Goal: Task Accomplishment & Management: Complete application form

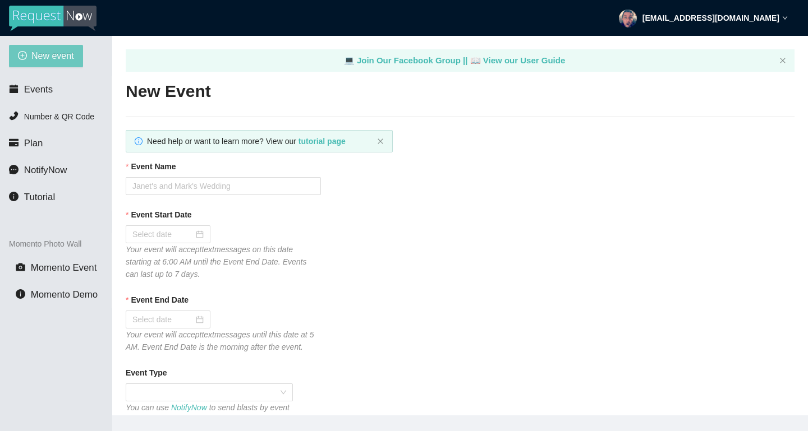
click at [58, 61] on span "New event" at bounding box center [52, 56] width 43 height 14
type textarea "[URL][DOMAIN_NAME]"
click at [208, 190] on input "Event Name" at bounding box center [223, 186] width 195 height 18
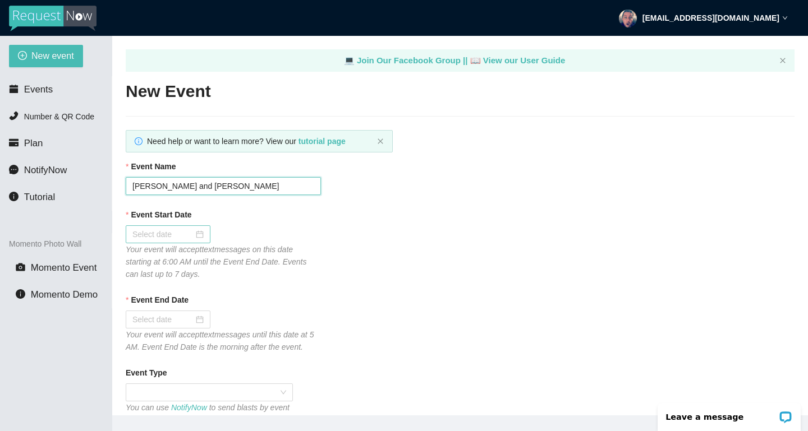
type input "[PERSON_NAME] and [PERSON_NAME]"
click at [199, 238] on div at bounding box center [167, 234] width 71 height 12
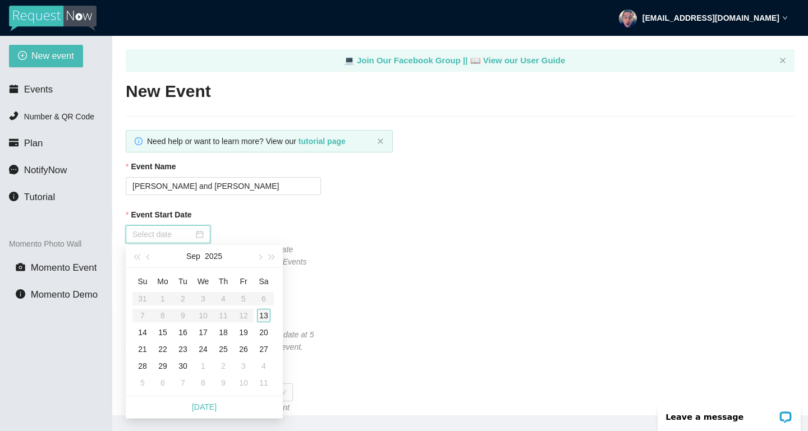
type input "[DATE]"
click at [266, 318] on div "13" at bounding box center [263, 315] width 13 height 13
type input "[DATE]"
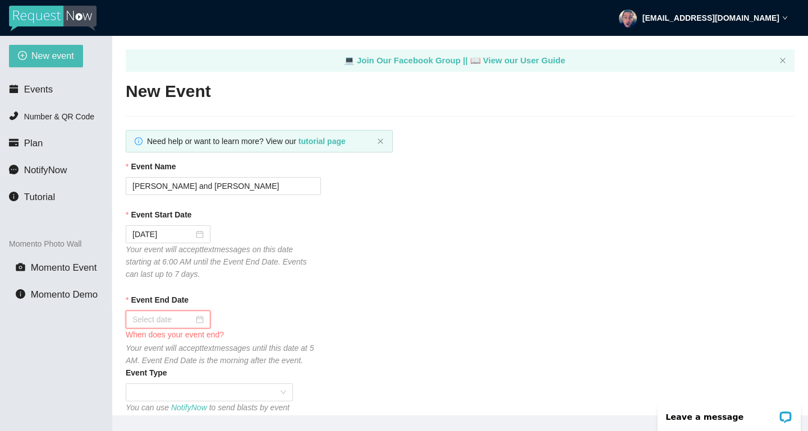
click at [177, 317] on input "Event End Date" at bounding box center [162, 319] width 61 height 12
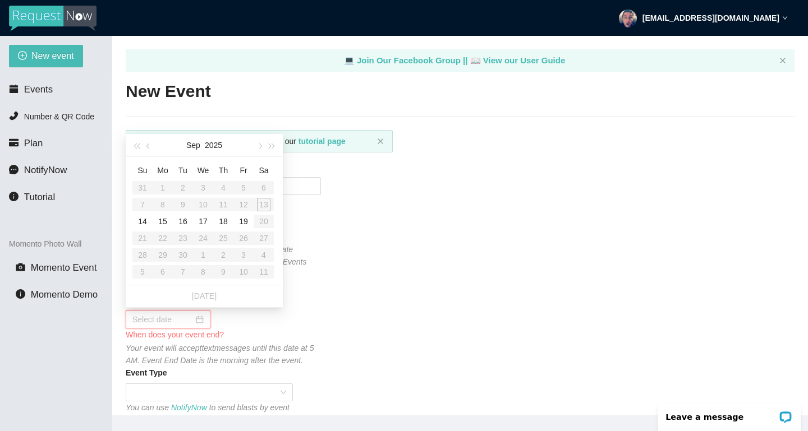
type input "[DATE]"
click at [142, 221] on div "14" at bounding box center [142, 221] width 13 height 13
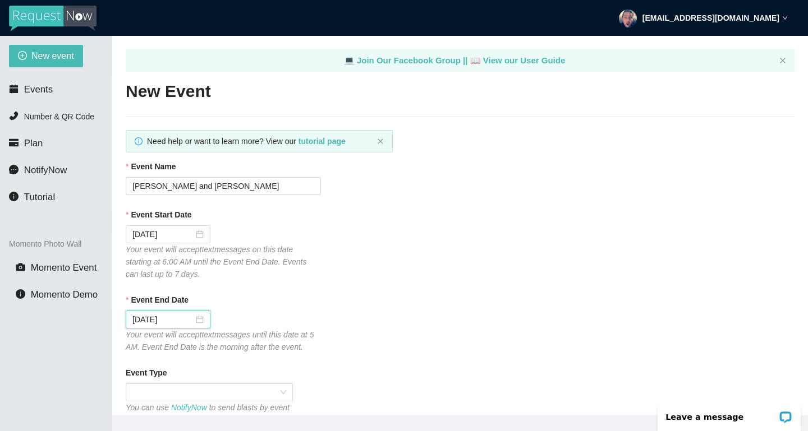
click at [322, 301] on div "Event End Date" at bounding box center [460, 302] width 668 height 17
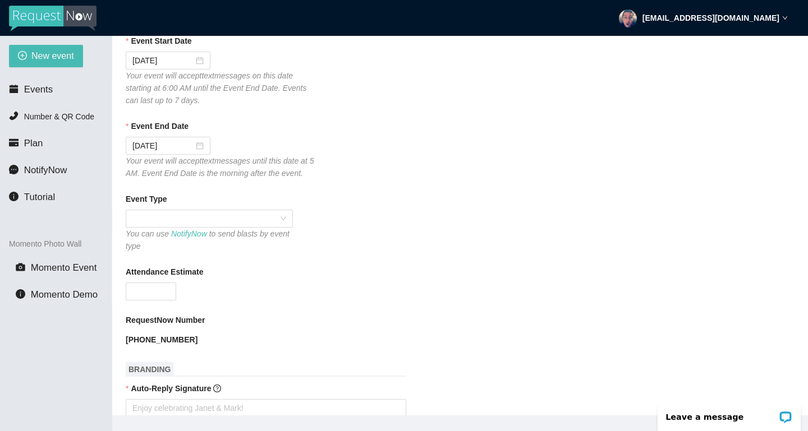
scroll to position [181, 0]
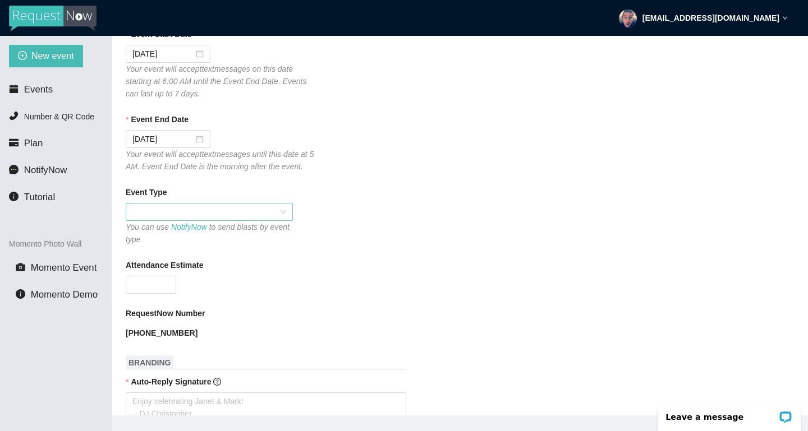
click at [286, 204] on div at bounding box center [209, 212] width 167 height 18
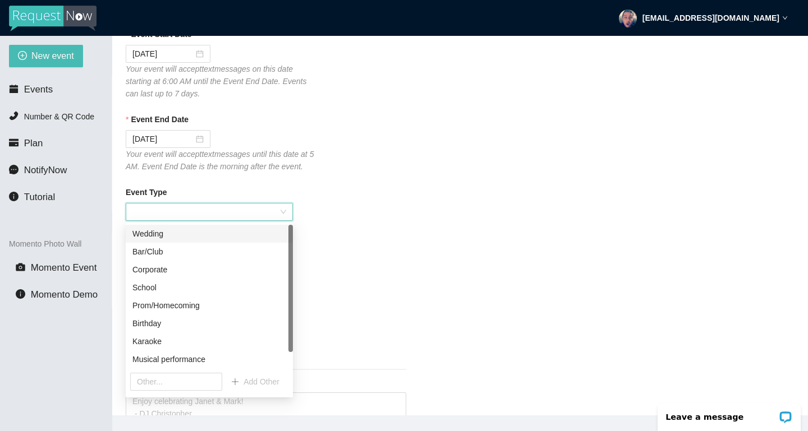
click at [204, 228] on div "Wedding" at bounding box center [209, 234] width 154 height 12
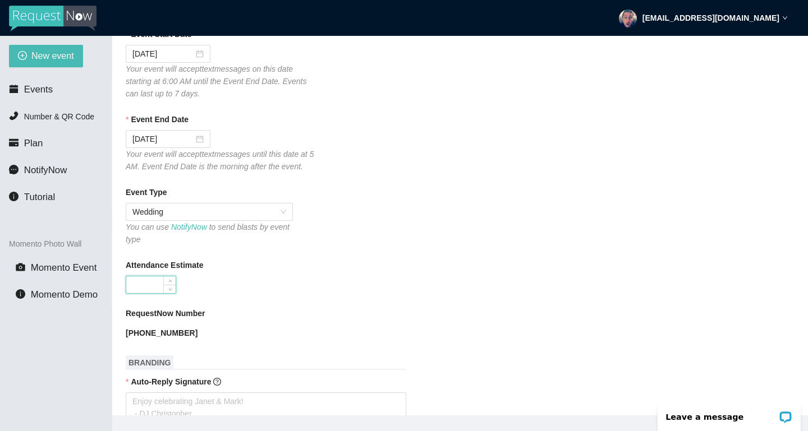
click at [161, 290] on input "Attendance Estimate" at bounding box center [150, 284] width 49 height 17
type input "300"
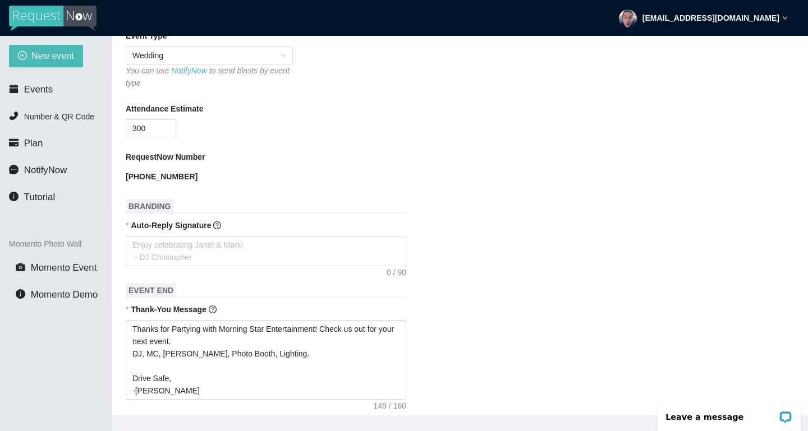
scroll to position [383, 0]
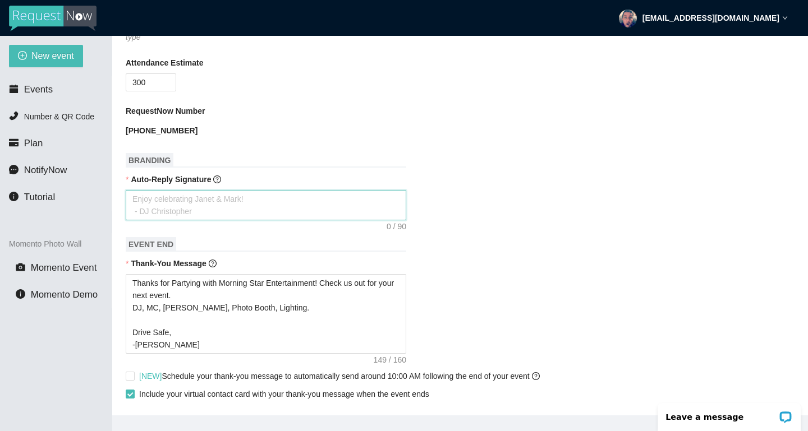
click at [232, 205] on textarea "Auto-Reply Signature" at bounding box center [266, 205] width 280 height 30
type textarea "E"
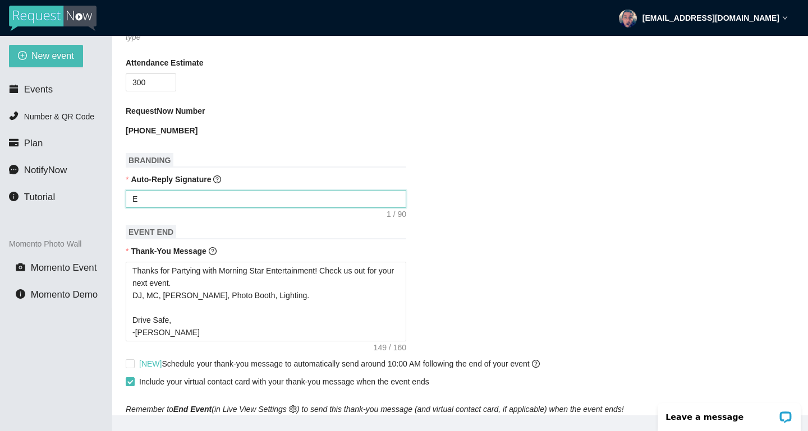
type textarea "En"
type textarea "Enj"
type textarea "Enjo"
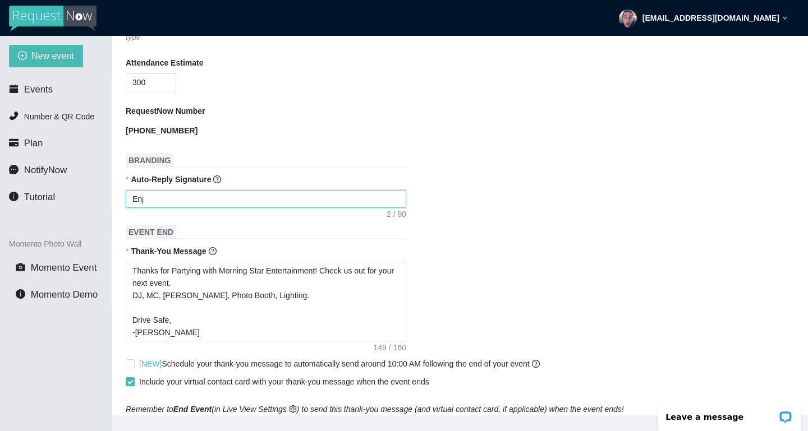
type textarea "Enjo"
type textarea "Enjoy"
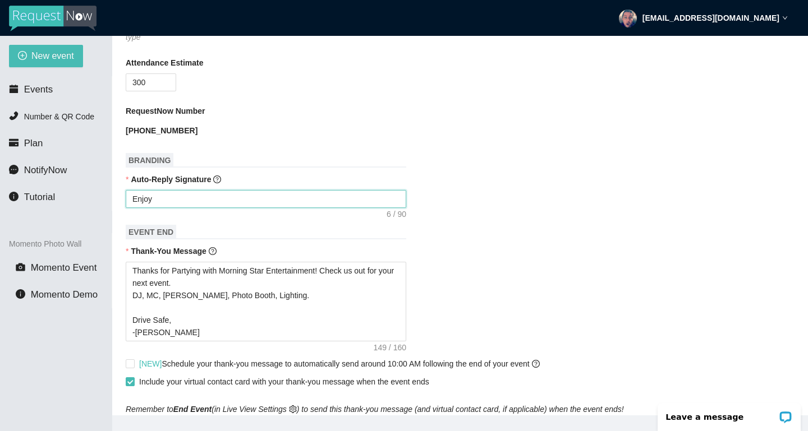
type textarea "Enjoy C"
type textarea "Enjoy Ce"
type textarea "Enjoy Cel"
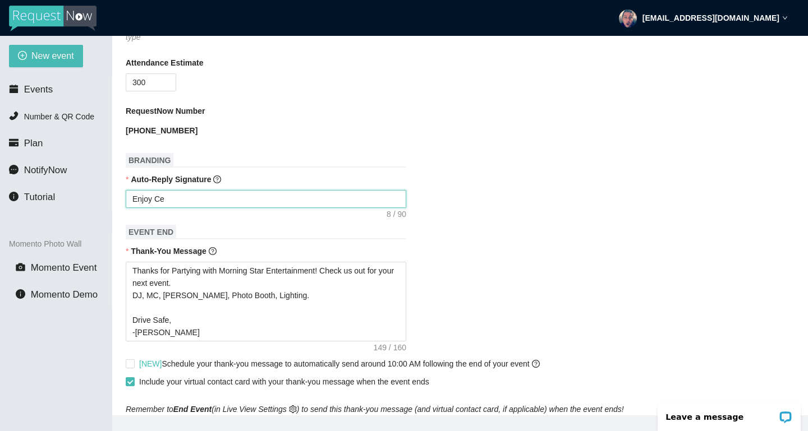
type textarea "Enjoy Cel"
type textarea "Enjoy Ce"
type textarea "Enjoy C"
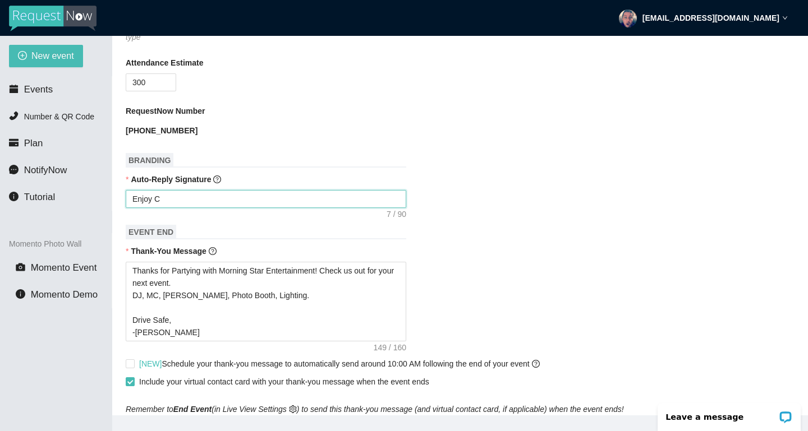
type textarea "Enjoy"
type textarea "Enjo"
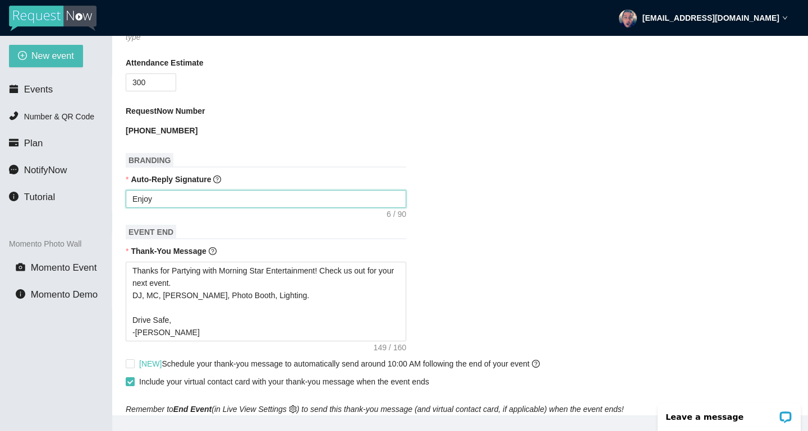
type textarea "Enjo"
type textarea "Enj"
type textarea "En"
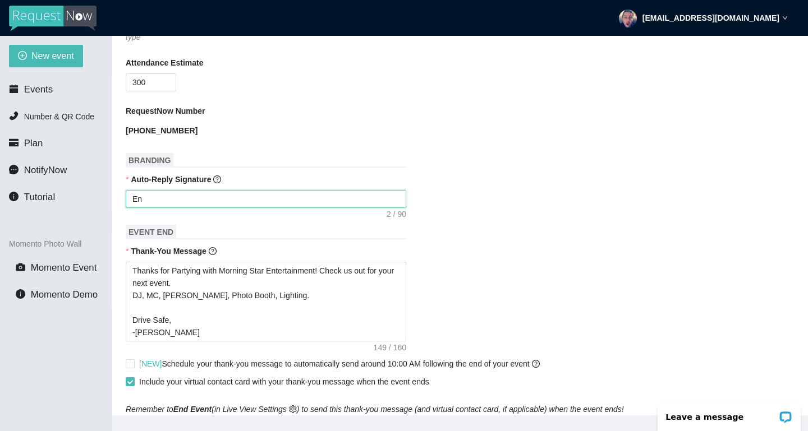
type textarea "E"
type textarea "Enjoy celebrating [PERSON_NAME] & [PERSON_NAME]! - [PERSON_NAME]"
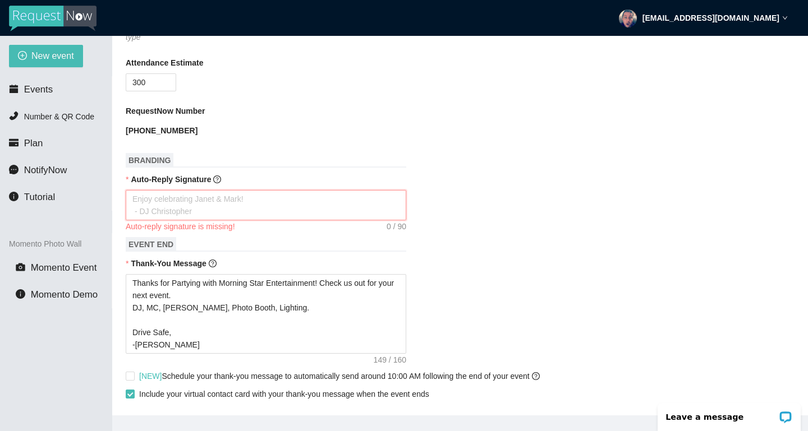
type textarea "E"
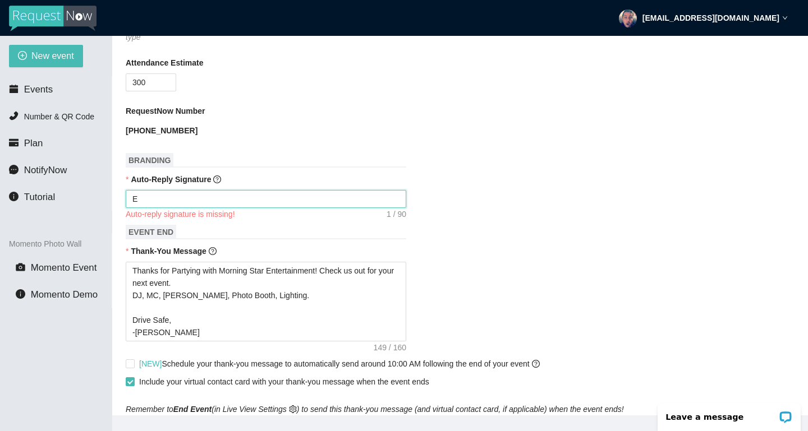
type textarea "En"
type textarea "Enj"
type textarea "Enjo"
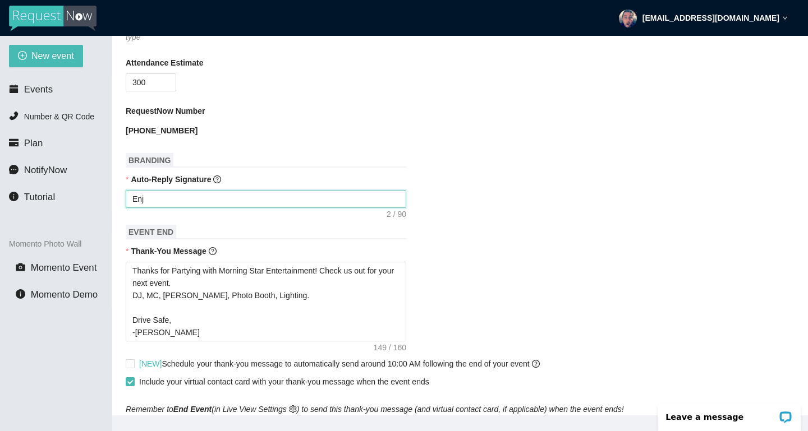
type textarea "Enjo"
type textarea "Enjoy"
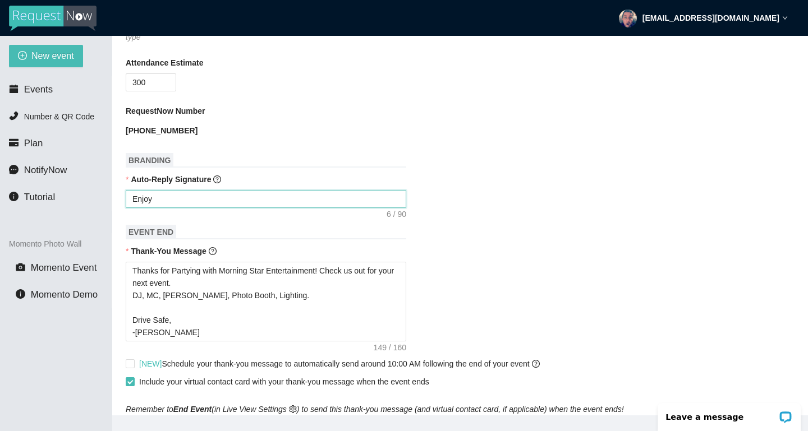
type textarea "Enjoy C"
type textarea "Enjoy Ce"
type textarea "Enjoy Cel"
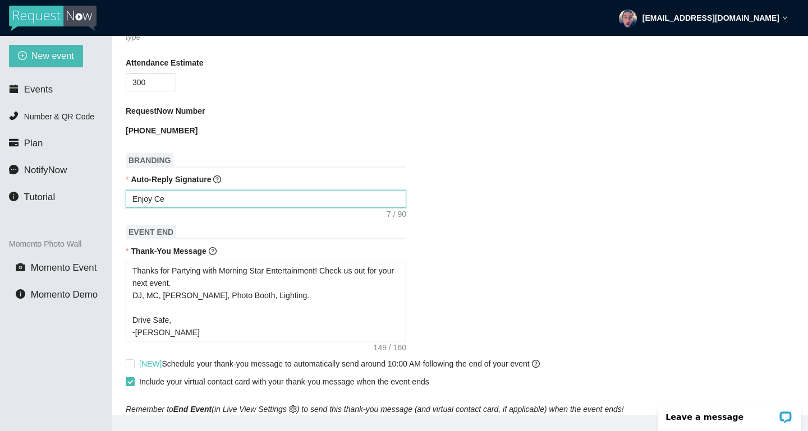
type textarea "Enjoy Cel"
type textarea "Enjoy Cele"
type textarea "Enjoy Celeb"
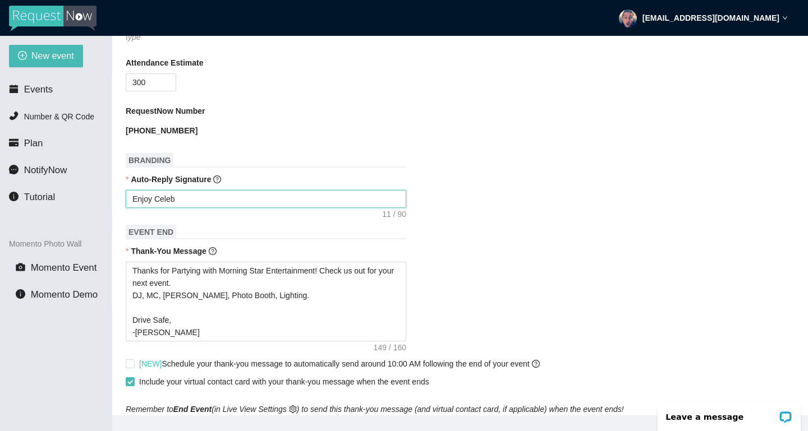
type textarea "Enjoy Celebr"
type textarea "Enjoy Celebra"
type textarea "Enjoy Celebrat"
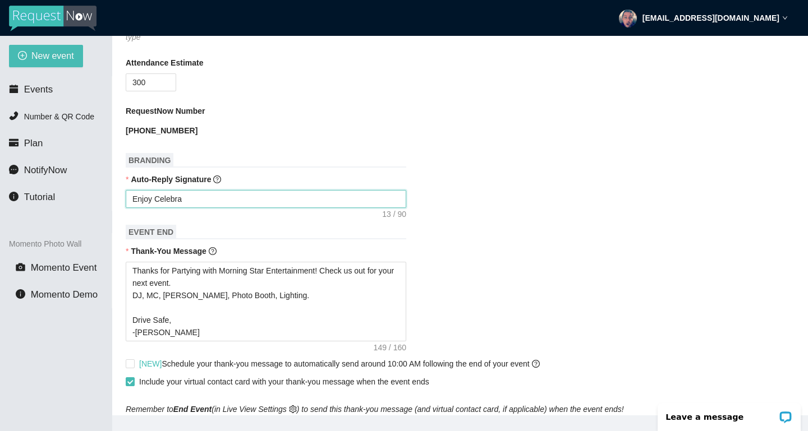
type textarea "Enjoy Celebrat"
type textarea "Enjoy Celebrati"
type textarea "Enjoy Celebratin"
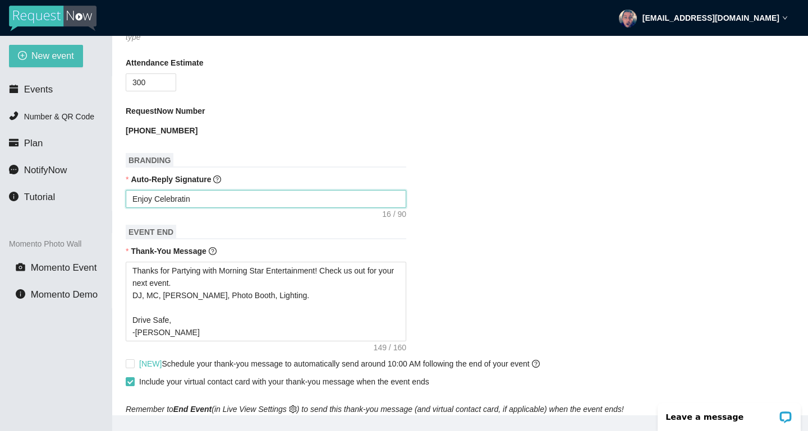
type textarea "Enjoy Celebrating"
type textarea "Enjoy Celebrating S"
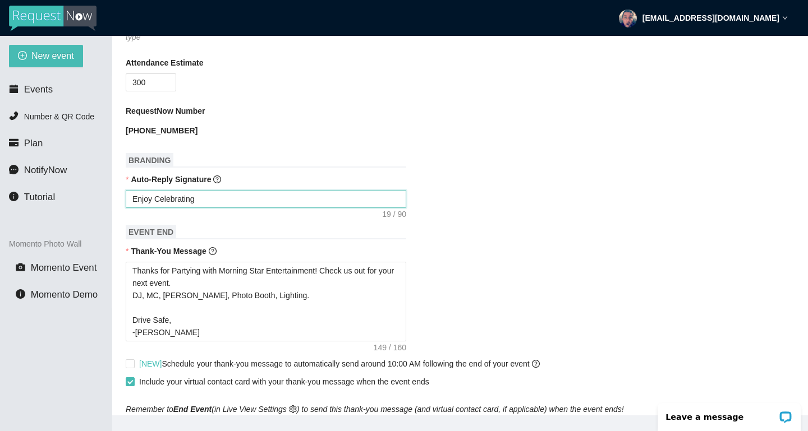
type textarea "Enjoy Celebrating S"
type textarea "Enjoy Celebrating Sh"
type textarea "Enjoy Celebrating She"
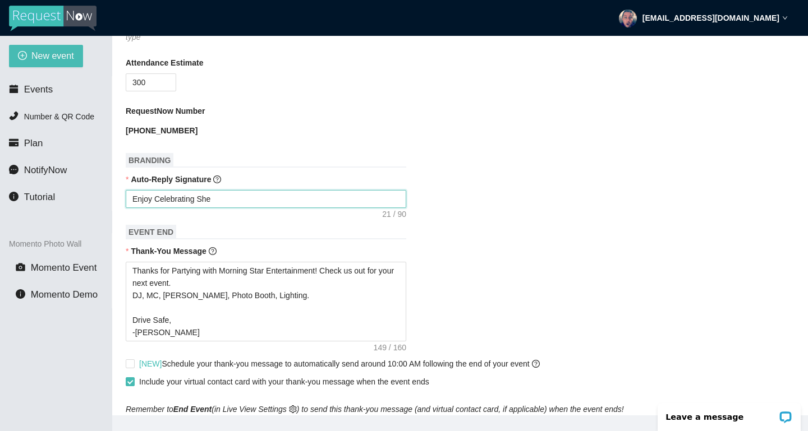
type textarea "Enjoy Celebrating Shee"
type textarea "Enjoy Celebrating Sheen"
type textarea "Enjoy Celebrating [PERSON_NAME]"
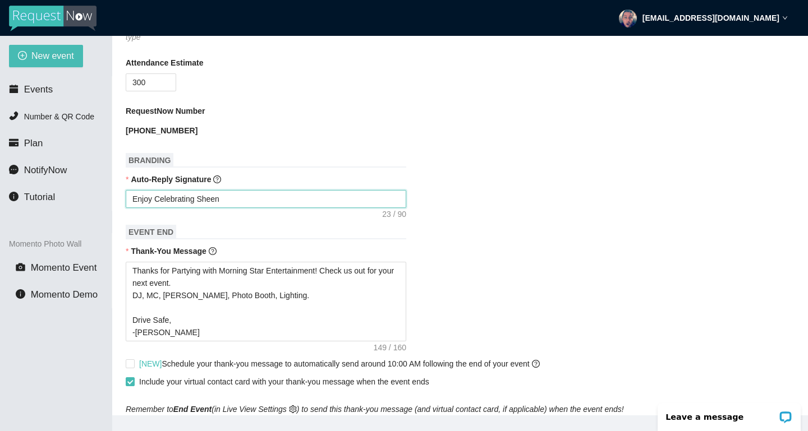
type textarea "Enjoy Celebrating [PERSON_NAME]"
type textarea "Enjoy Celebrating Sheen"
type textarea "Enjoy Celebrating Shee"
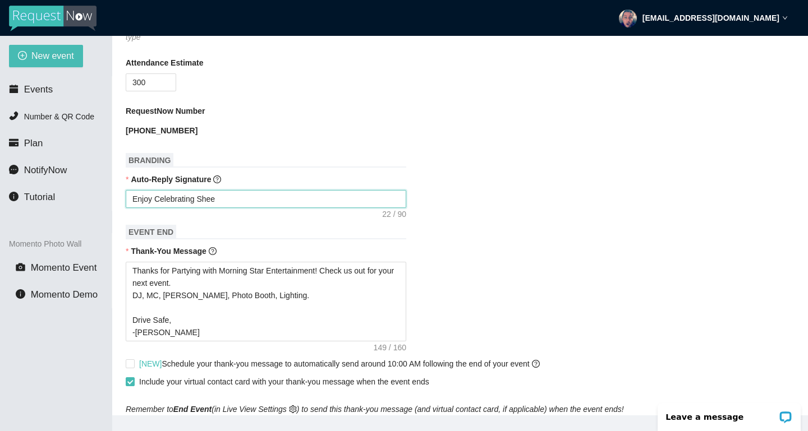
type textarea "Enjoy Celebrating She"
type textarea "Enjoy Celebrating Sh"
type textarea "Enjoy Celebrating S"
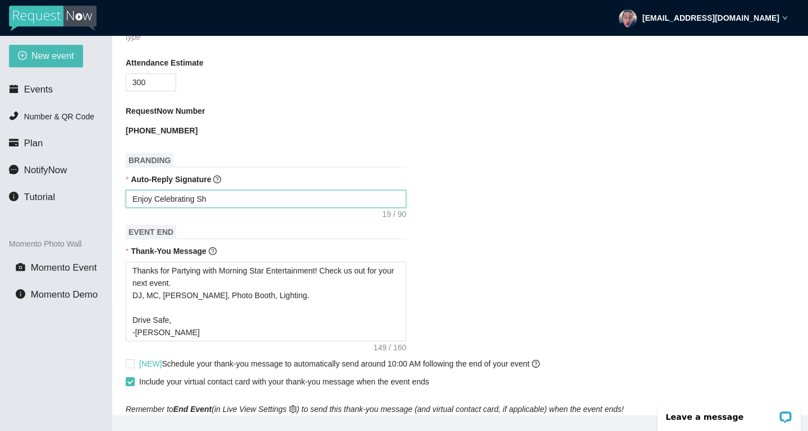
type textarea "Enjoy Celebrating S"
type textarea "Enjoy Celebrating"
type textarea "Enjoy Celebrating M"
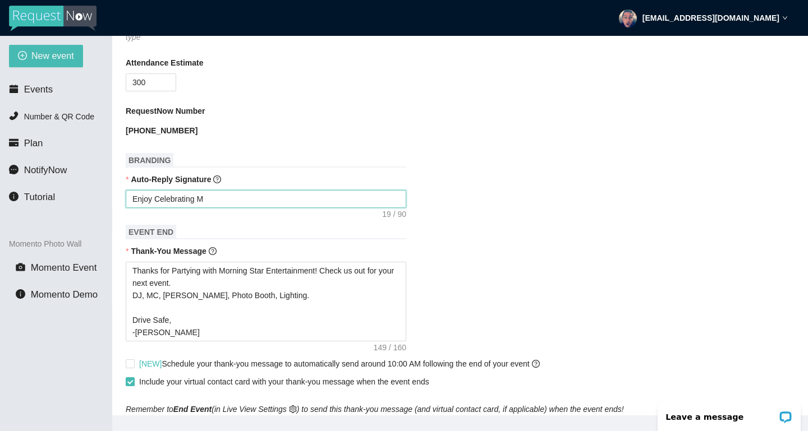
type textarea "Enjoy Celebrating Mr"
type textarea "Enjoy Celebrating Mr a"
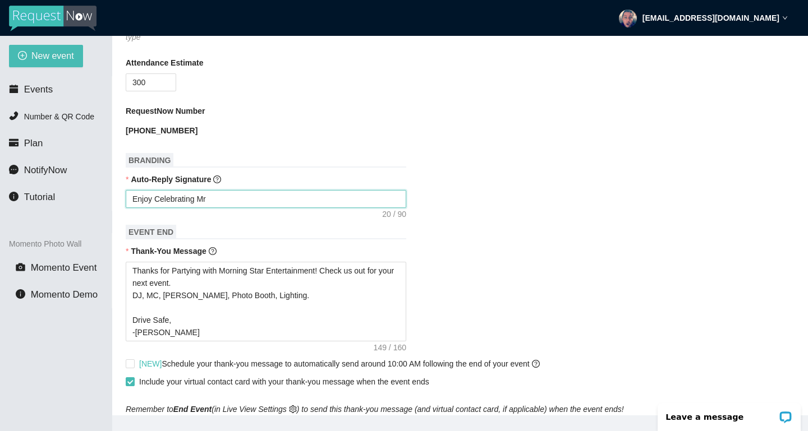
type textarea "Enjoy Celebrating Mr a"
type textarea "Enjoy Celebrating Mr [PERSON_NAME]"
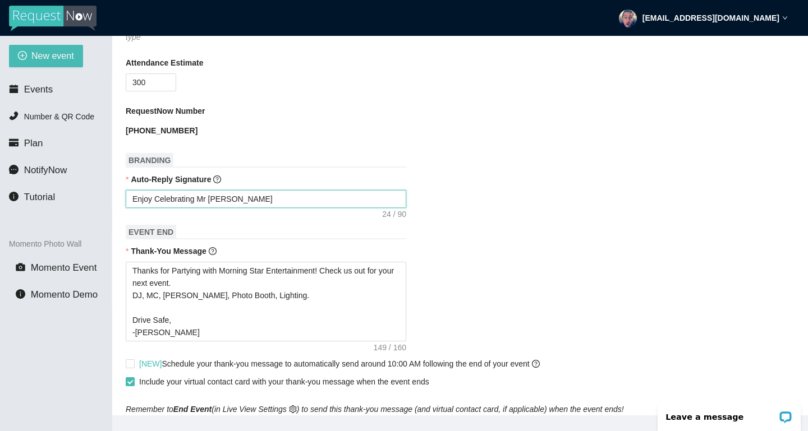
type textarea "Enjoy Celebrating Mr [PERSON_NAME]"
type textarea "Enjoy Celebrating Mr and M"
type textarea "Enjoy Celebrating Mr and Mr"
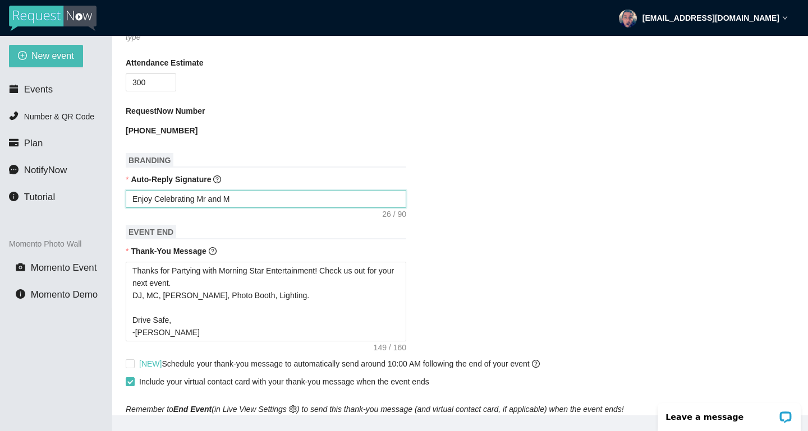
type textarea "Enjoy Celebrating Mr and Mr"
type textarea "Enjoy Celebrating Mr and Mrs"
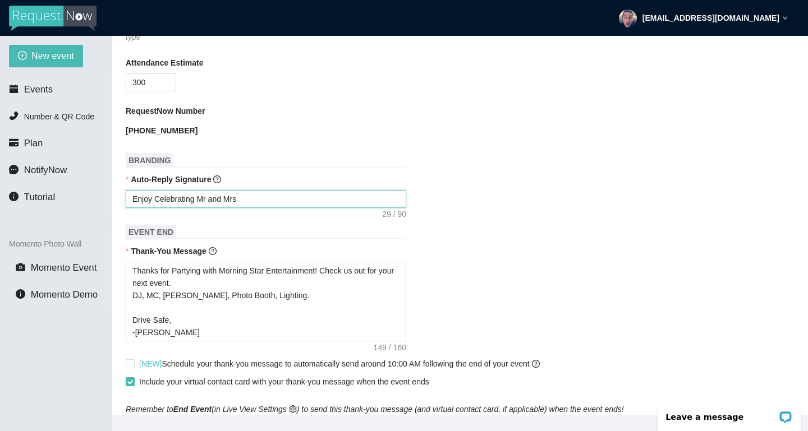
type textarea "Enjoy Celebrating Mr and Mrs T"
type textarea "Enjoy Celebrating Mr and Mrs [PERSON_NAME]"
type textarea "Enjoy Celebrating Mr and [PERSON_NAME]"
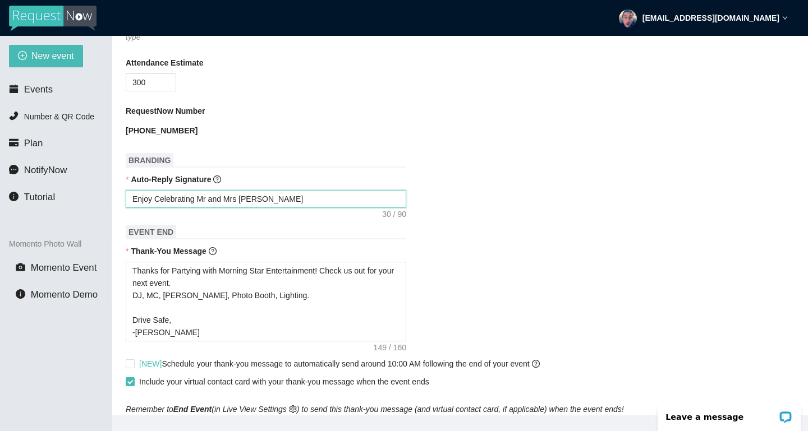
type textarea "Enjoy Celebrating Mr and [PERSON_NAME]"
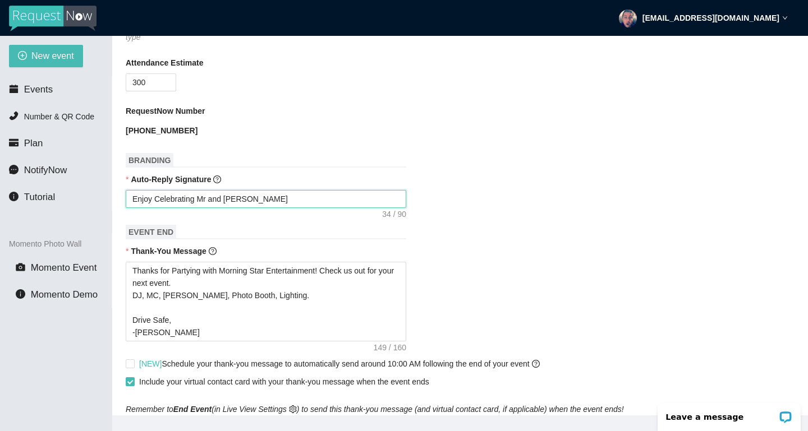
type textarea "Enjoy Celebrating Mr and [PERSON_NAME]!"
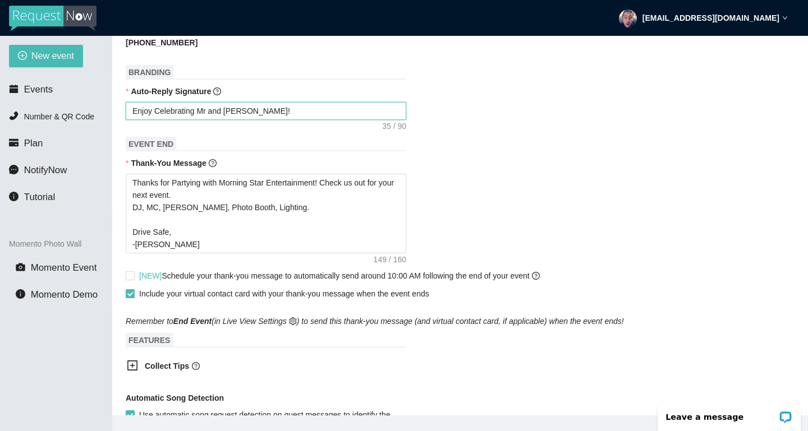
scroll to position [475, 0]
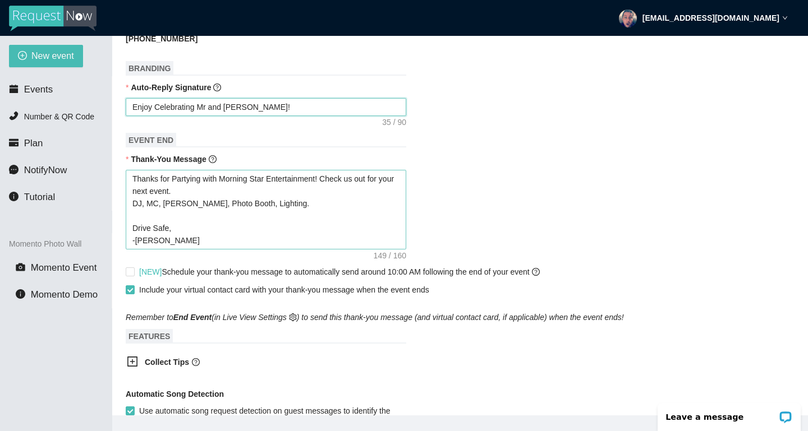
type textarea "Enjoy Celebrating Mr and [PERSON_NAME]!"
click at [365, 211] on textarea "Thanks for Partying with Morning Star Entertainment! Check us out for your next…" at bounding box center [266, 210] width 280 height 80
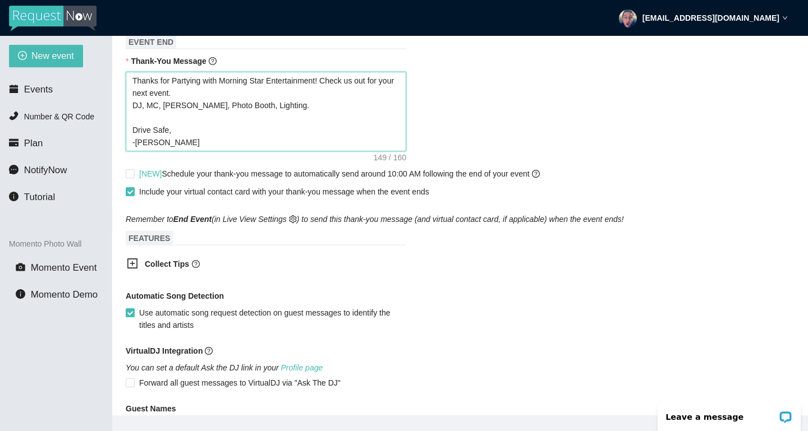
scroll to position [587, 0]
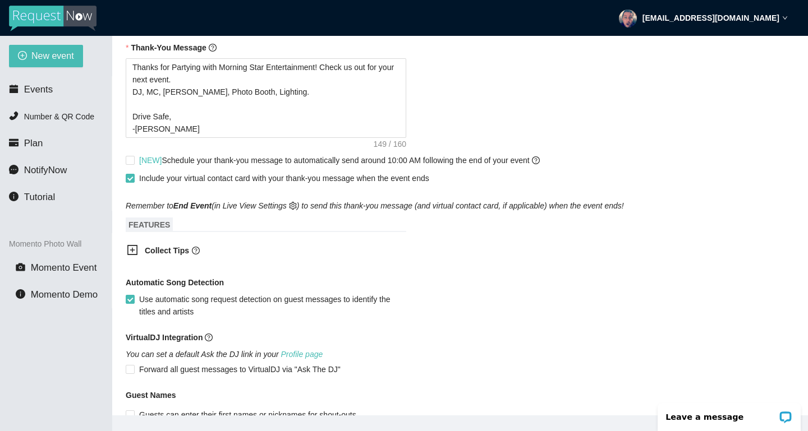
click at [137, 248] on icon "plus-square" at bounding box center [132, 250] width 11 height 11
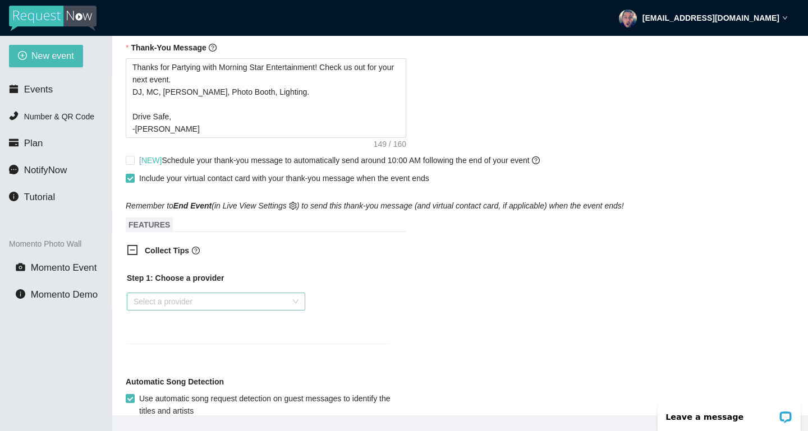
click at [250, 306] on input "search" at bounding box center [211, 301] width 157 height 17
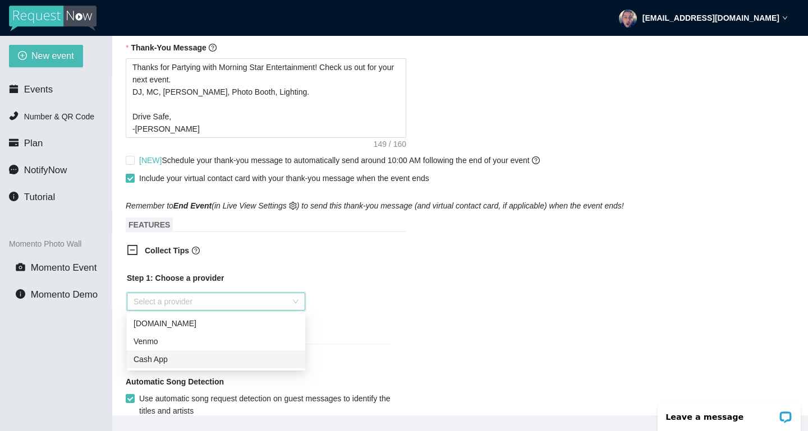
click at [197, 360] on div "Cash App" at bounding box center [215, 359] width 165 height 12
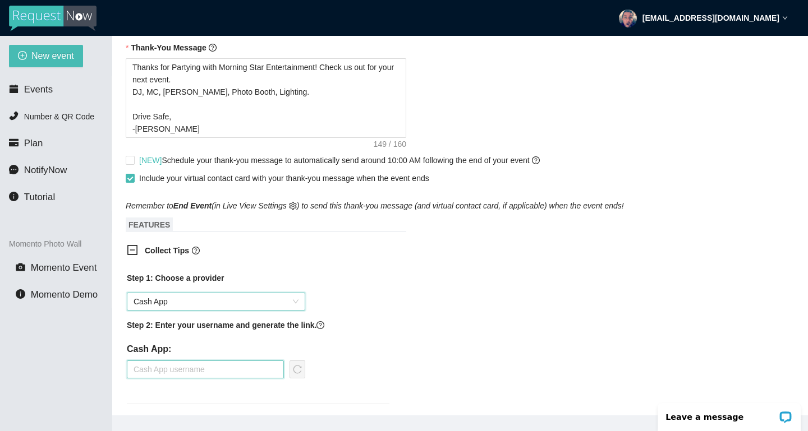
click at [208, 367] on input "text" at bounding box center [205, 370] width 157 height 18
click at [297, 366] on icon "reload" at bounding box center [297, 369] width 9 height 9
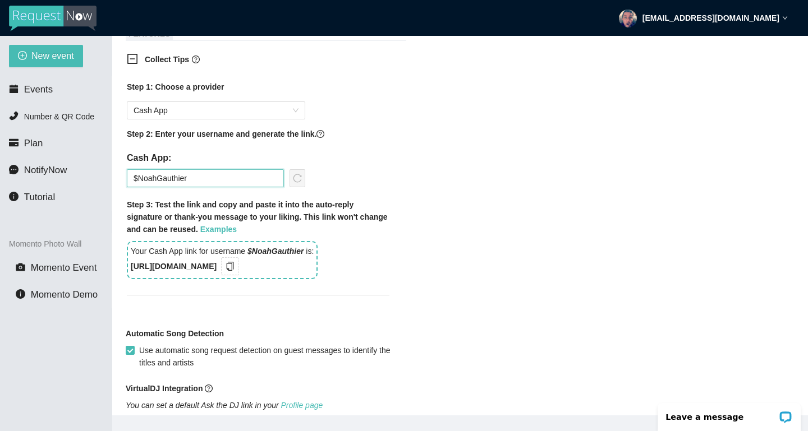
scroll to position [807, 0]
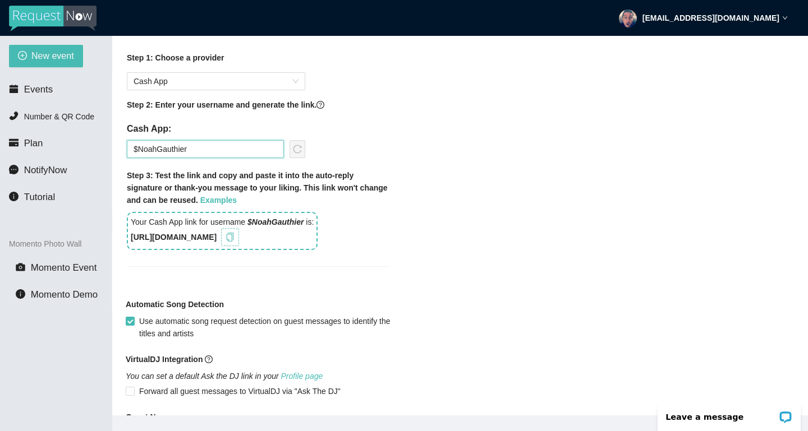
type input "$NoahGauthier"
click at [234, 237] on icon "copy" at bounding box center [229, 237] width 9 height 9
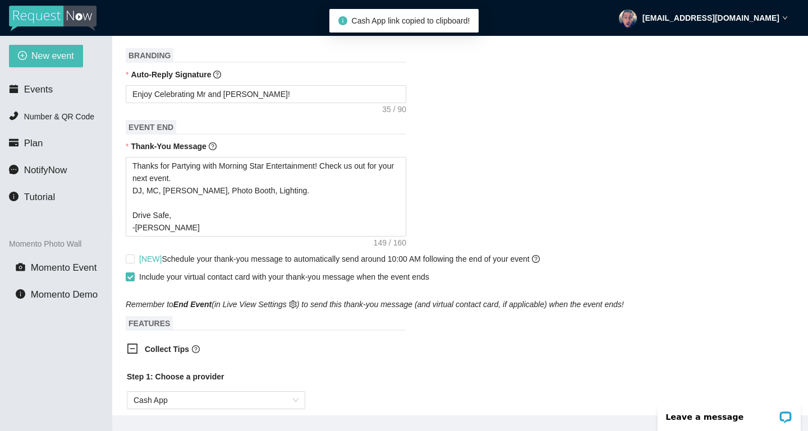
scroll to position [469, 0]
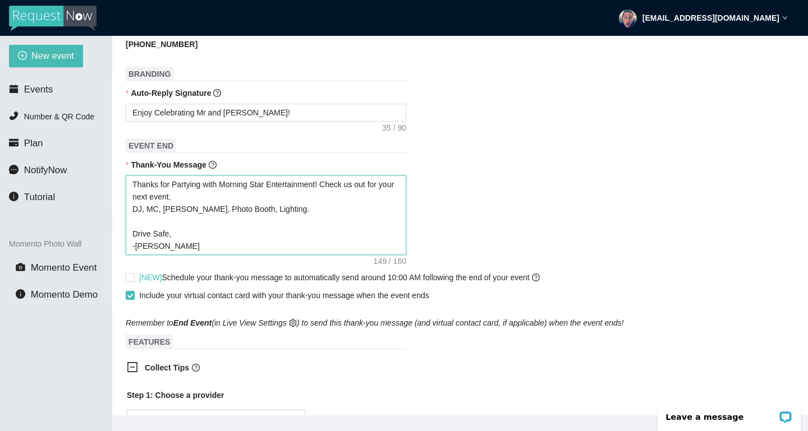
drag, startPoint x: 283, startPoint y: 210, endPoint x: 326, endPoint y: 185, distance: 50.5
click at [326, 185] on textarea "Thanks for Partying with Morning Star Entertainment! Check us out for your next…" at bounding box center [266, 216] width 280 height 80
type textarea "Thanks for Partying with Morning Star Entertainment! Drive Safe, -[PERSON_NAME]"
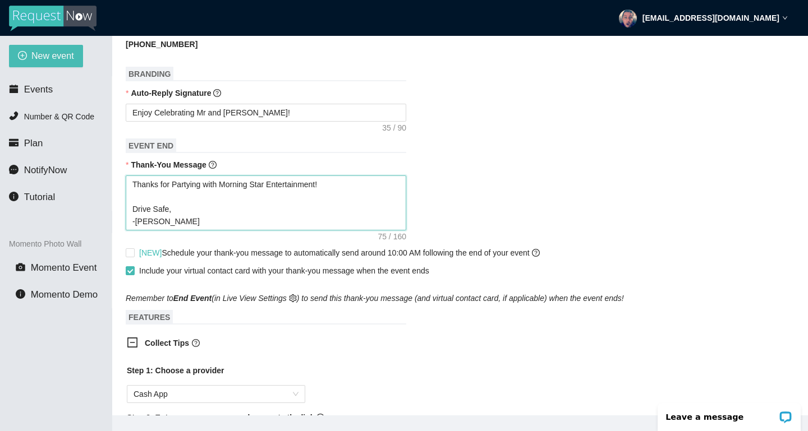
type textarea "Thanks for Partying with Morning Star Entertainment! ' Drive Safe, -[PERSON_NAM…"
type textarea "Thanks for Partying with Morning Star Entertainment! 'F Drive Safe, -[PERSON_NA…"
type textarea "Thanks for Partying with Morning Star Entertainment! ' Drive Safe, -[PERSON_NAM…"
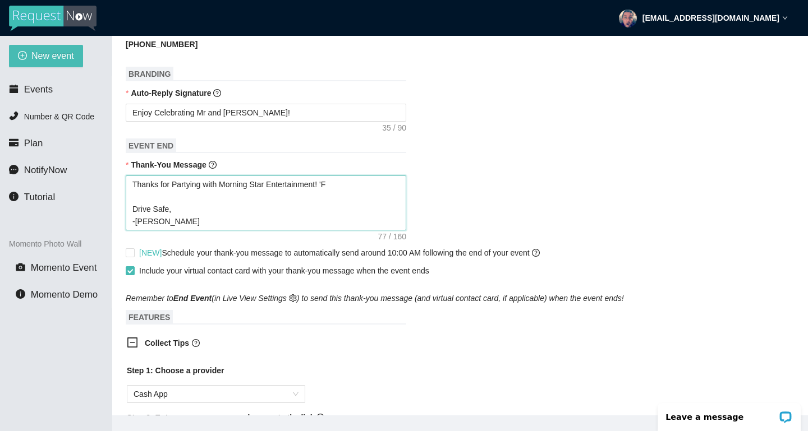
type textarea "Thanks for Partying with Morning Star Entertainment! ' Drive Safe, -[PERSON_NAM…"
type textarea "Thanks for Partying with Morning Star Entertainment! Drive Safe, -[PERSON_NAME]"
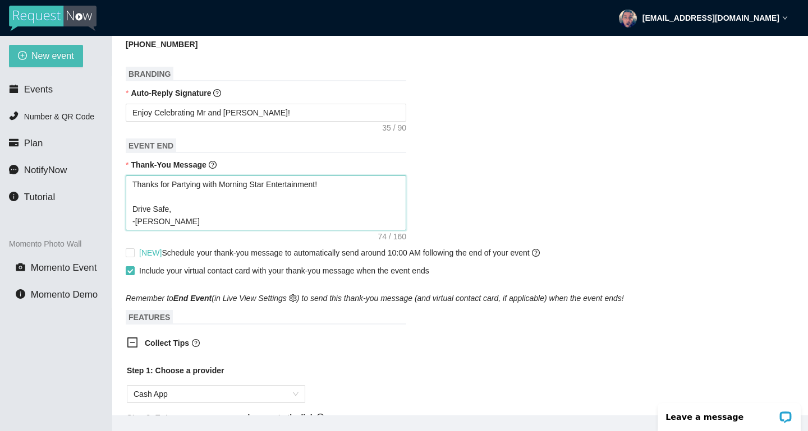
type textarea "Thanks for Partying with Morning Star Entertainment! Drive Safe, -[PERSON_NAME]"
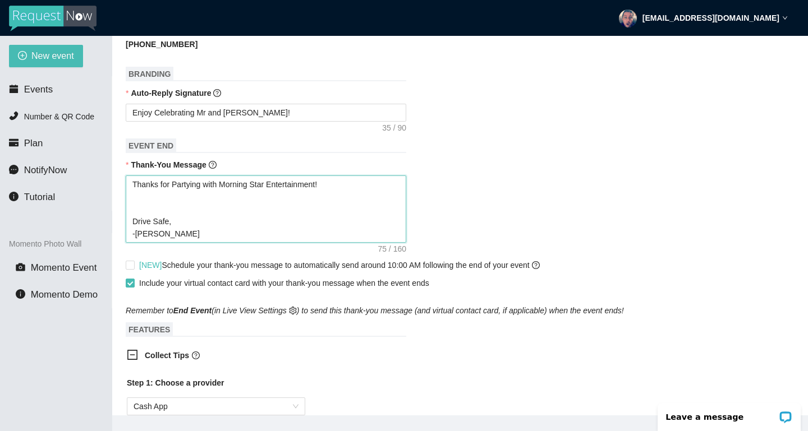
type textarea "Thanks for Partying with Morning Star Entertainment! F Drive Safe, -[PERSON_NAM…"
type textarea "Thanks for Partying with Morning Star Entertainment! Fe Drive Safe, -[PERSON_NA…"
type textarea "Thanks for Partying with Morning Star Entertainment! Fee Drive Safe, -[PERSON_N…"
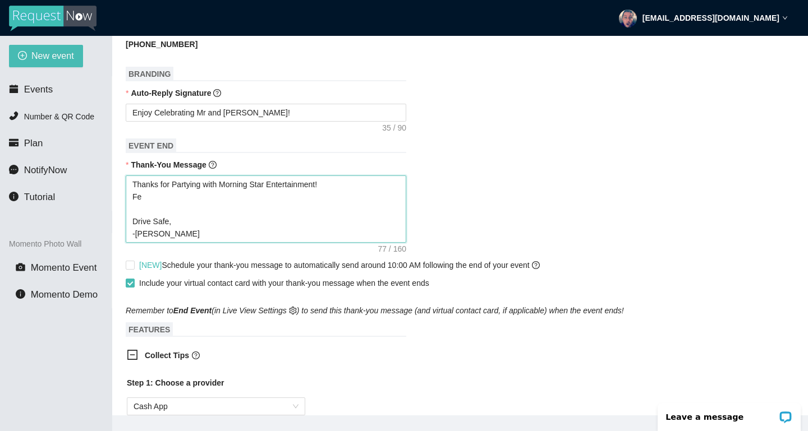
type textarea "Thanks for Partying with Morning Star Entertainment! Fee Drive Safe, -[PERSON_N…"
type textarea "Thanks for Partying with Morning Star Entertainment! Feel Drive Safe, -[PERSON_…"
type textarea "Thanks for Partying with Morning Star Entertainment! Feeli Drive Safe, -[PERSON…"
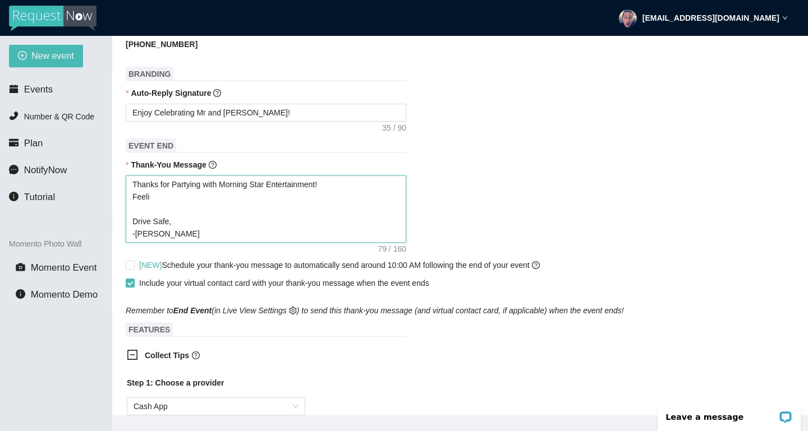
type textarea "Thanks for Partying with Morning Star Entertainment! Feelin Drive Safe, -[PERSO…"
type textarea "Thanks for Partying with Morning Star Entertainment! Feelin' Drive Safe, -[PERS…"
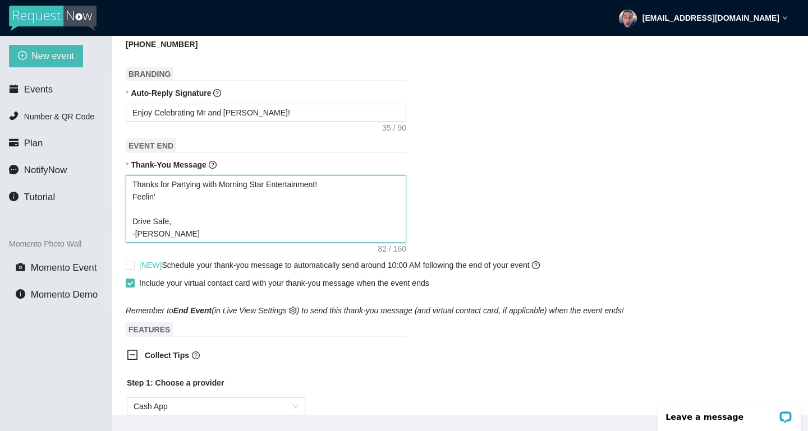
type textarea "Thanks for Partying with Morning Star Entertainment! Feelin' Drive Safe, -[PERS…"
type textarea "Thanks for Partying with Morning Star Entertainment! Feelin' T Drive Safe, -[PE…"
type textarea "Thanks for Partying with Morning Star Entertainment! Feelin' TI Drive Safe, -[P…"
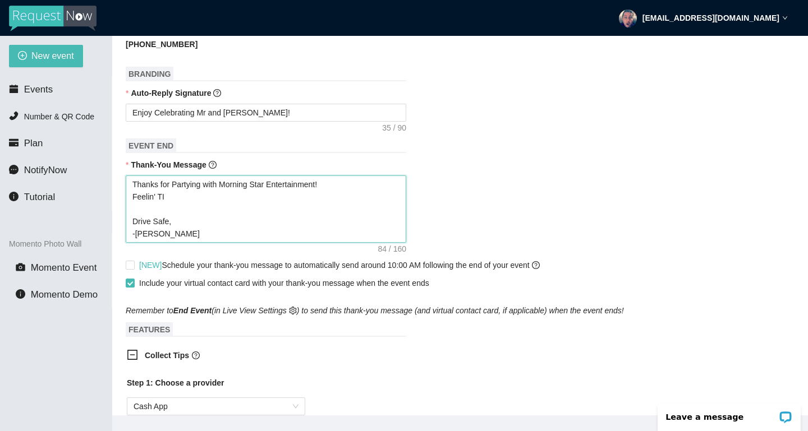
type textarea "Thanks for Partying with Morning Star Entertainment! Feelin' TIP Drive Safe, -[…"
type textarea "Thanks for Partying with Morning Star Entertainment! Feelin' TIPs Drive Safe, -…"
type textarea "Thanks for Partying with Morning Star Entertainment! Feelin' TIPsy Drive Safe, …"
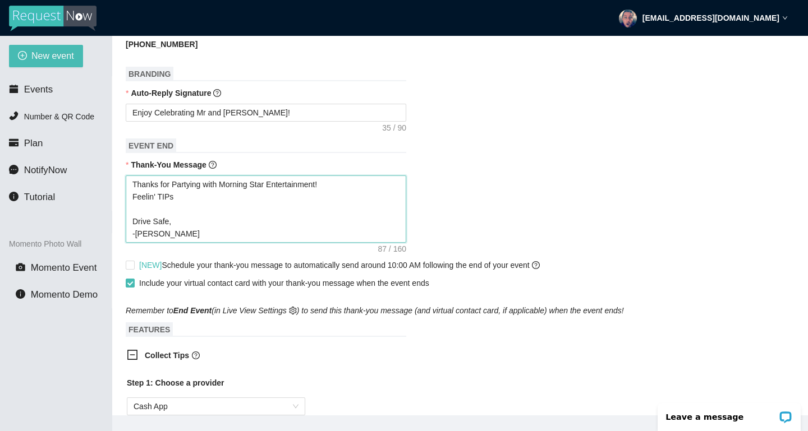
type textarea "Thanks for Partying with Morning Star Entertainment! Feelin' TIPsy Drive Safe, …"
type textarea "Thanks for Partying with Morning Star Entertainment! Feelin' TIPsy? Drive Safe,…"
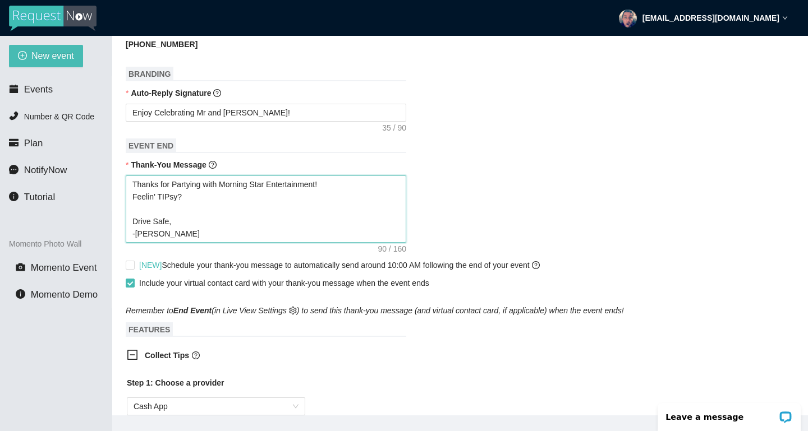
paste textarea "[URL][DOMAIN_NAME]"
type textarea "Thanks for Partying with Morning Star Entertainment! Feelin' TIPsy? [URL][DOMAI…"
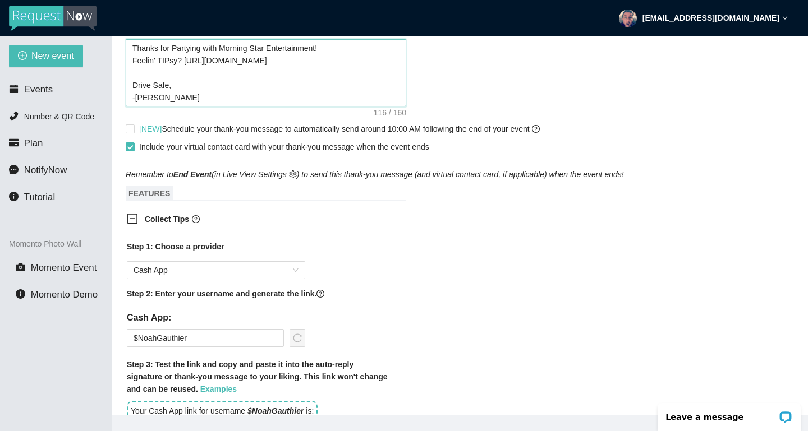
scroll to position [620, 0]
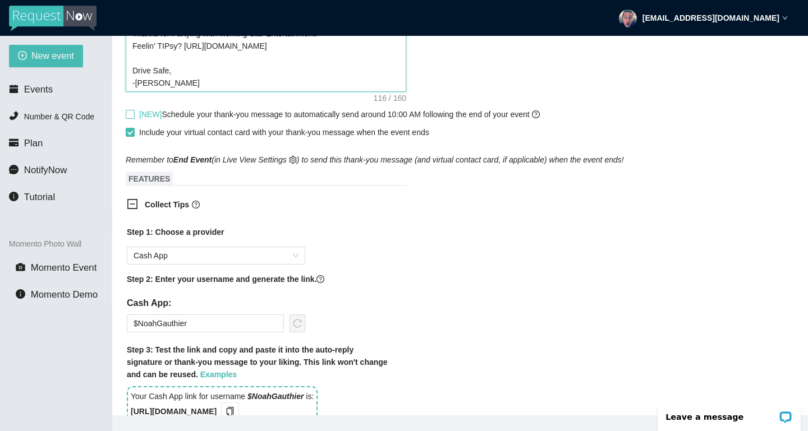
type textarea "Thanks for Partying with Morning Star Entertainment! Feelin' TIPsy? [URL][DOMAI…"
click at [129, 116] on input "[NEW] Schedule your thank-you message to automatically send around 10:00 AM fol…" at bounding box center [130, 114] width 8 height 8
checkbox input "true"
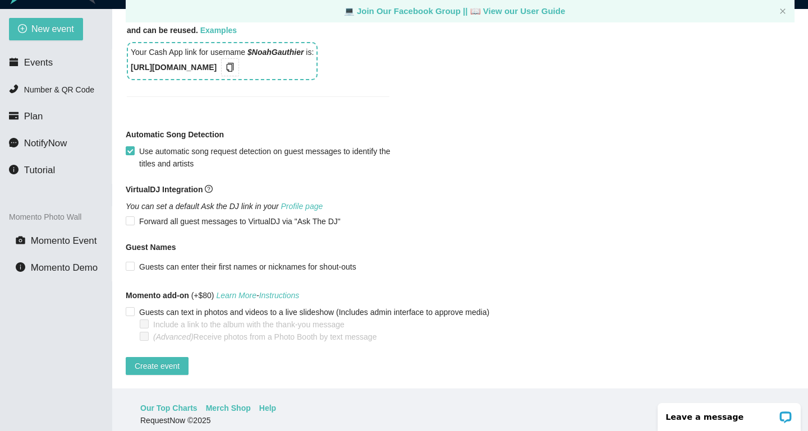
scroll to position [29, 0]
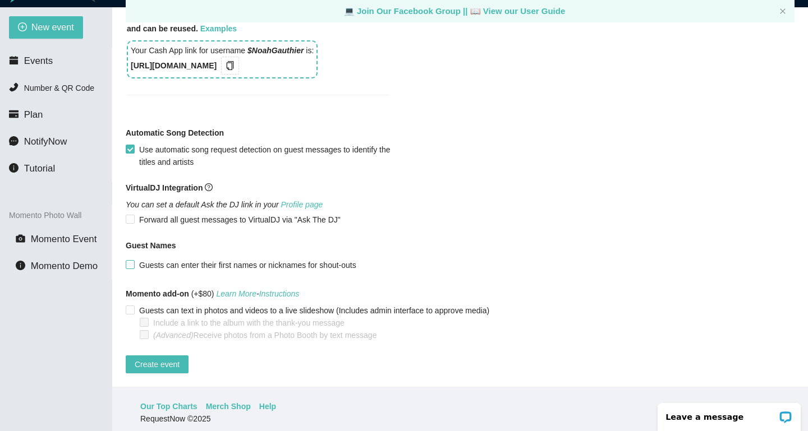
click at [131, 260] on input "Guests can enter their first names or nicknames for shout-outs" at bounding box center [130, 264] width 8 height 8
checkbox input "true"
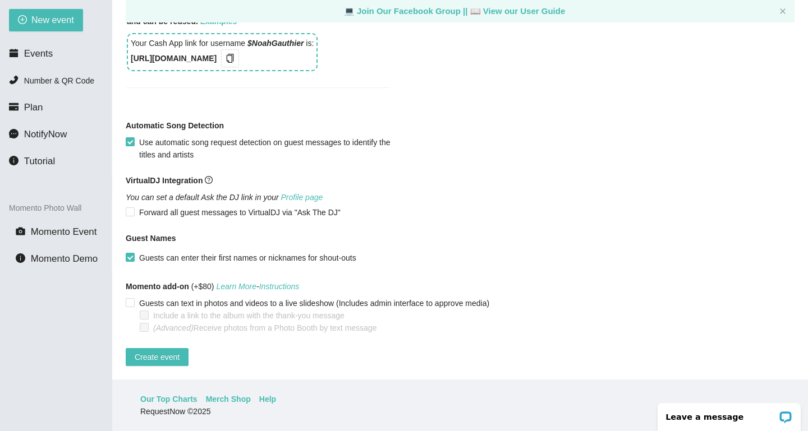
scroll to position [921, 0]
click at [168, 351] on span "Create event" at bounding box center [157, 357] width 45 height 12
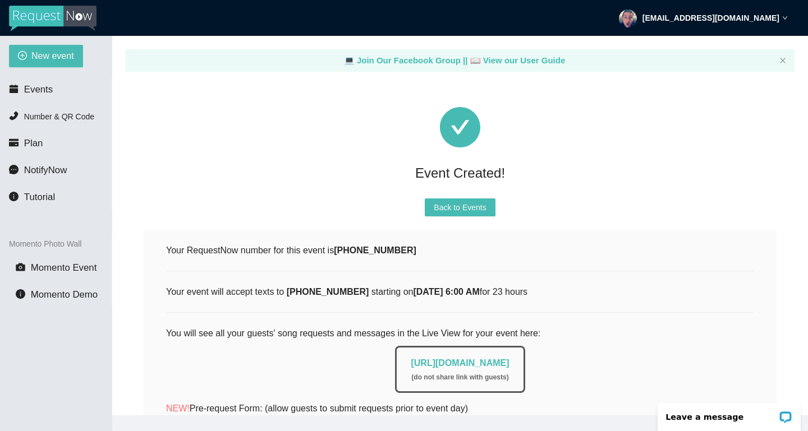
scroll to position [0, 0]
